Goal: Task Accomplishment & Management: Complete application form

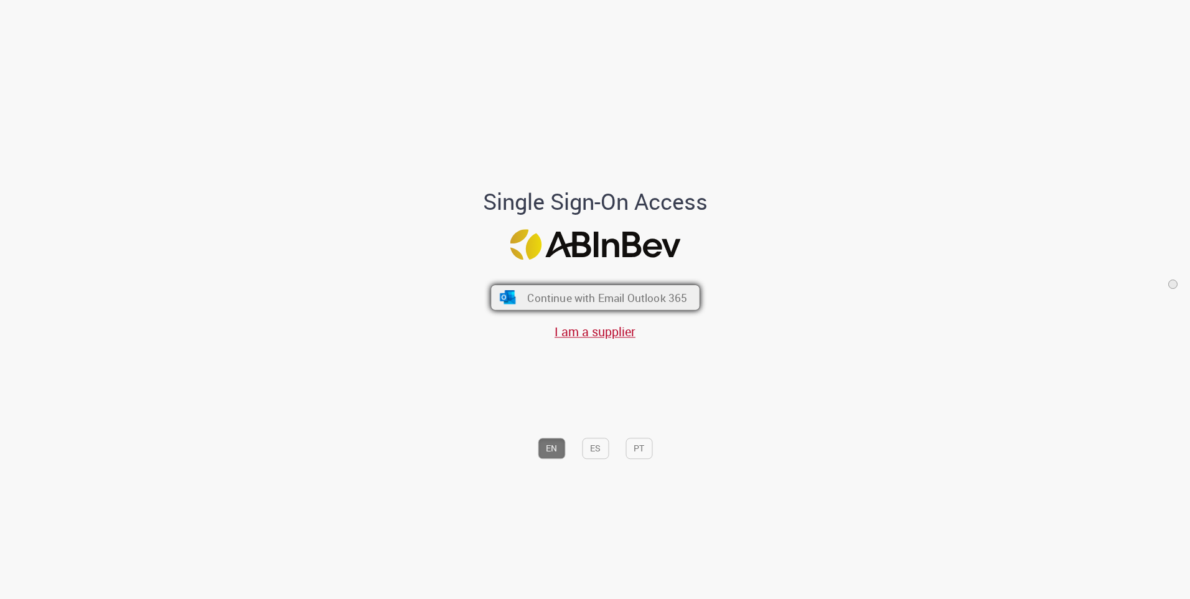
click at [583, 296] on span "Continue with Email Outlook 365" at bounding box center [607, 297] width 160 height 14
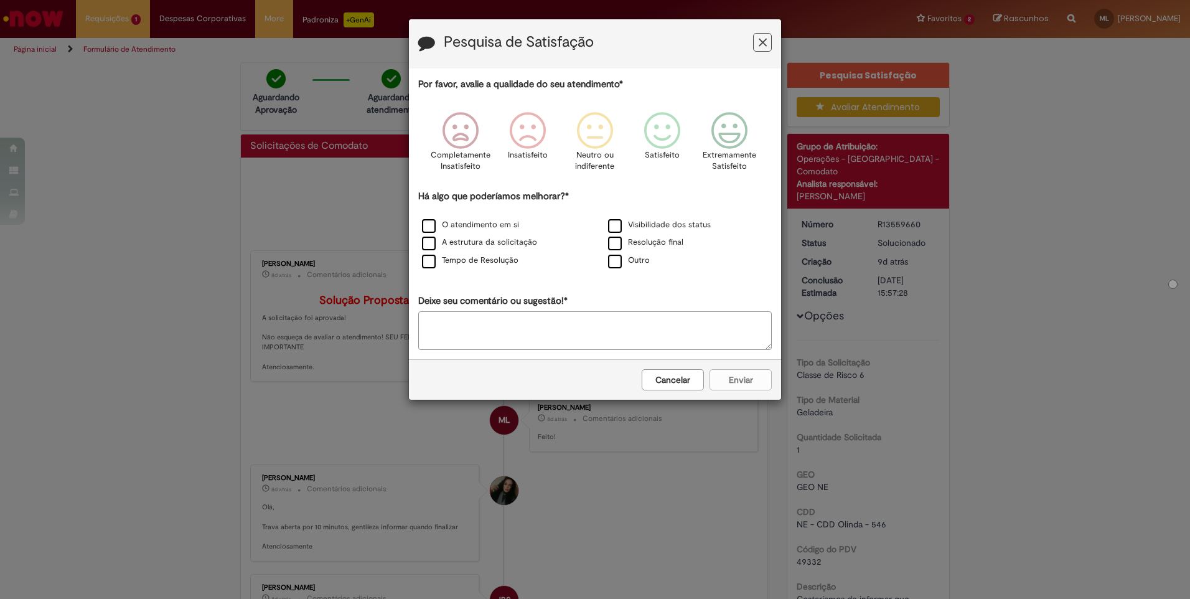
click at [47, 40] on button "Feedback" at bounding box center [762, 42] width 19 height 19
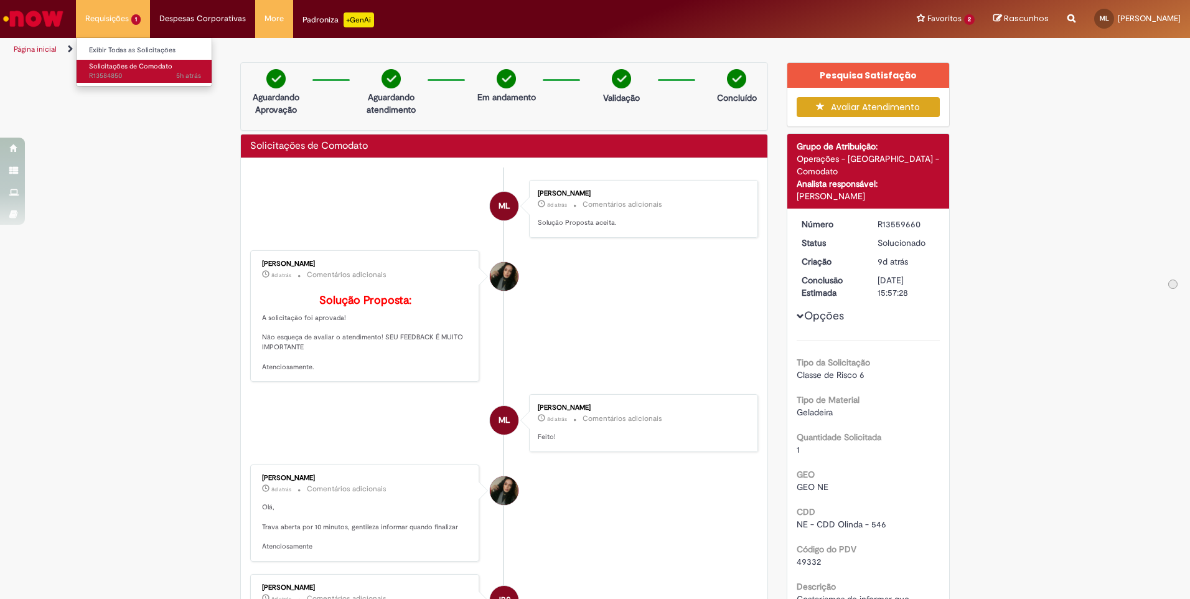
click at [47, 69] on span "Solicitações de Comodato" at bounding box center [130, 66] width 83 height 9
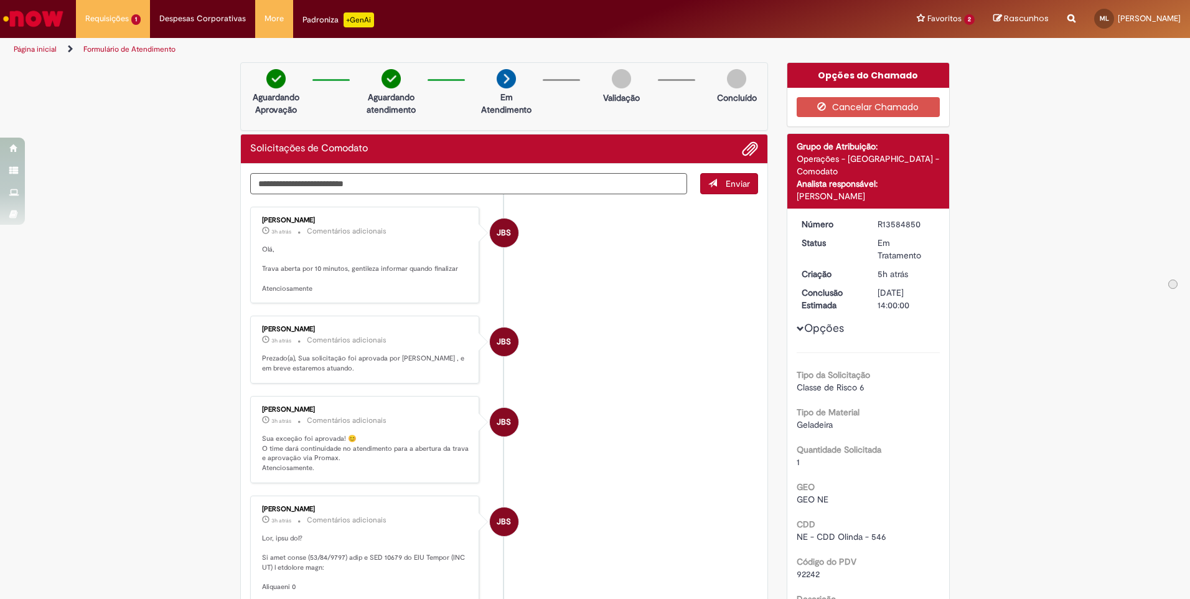
click at [47, 186] on textarea "Digite sua mensagem aqui..." at bounding box center [468, 183] width 437 height 21
type textarea "******"
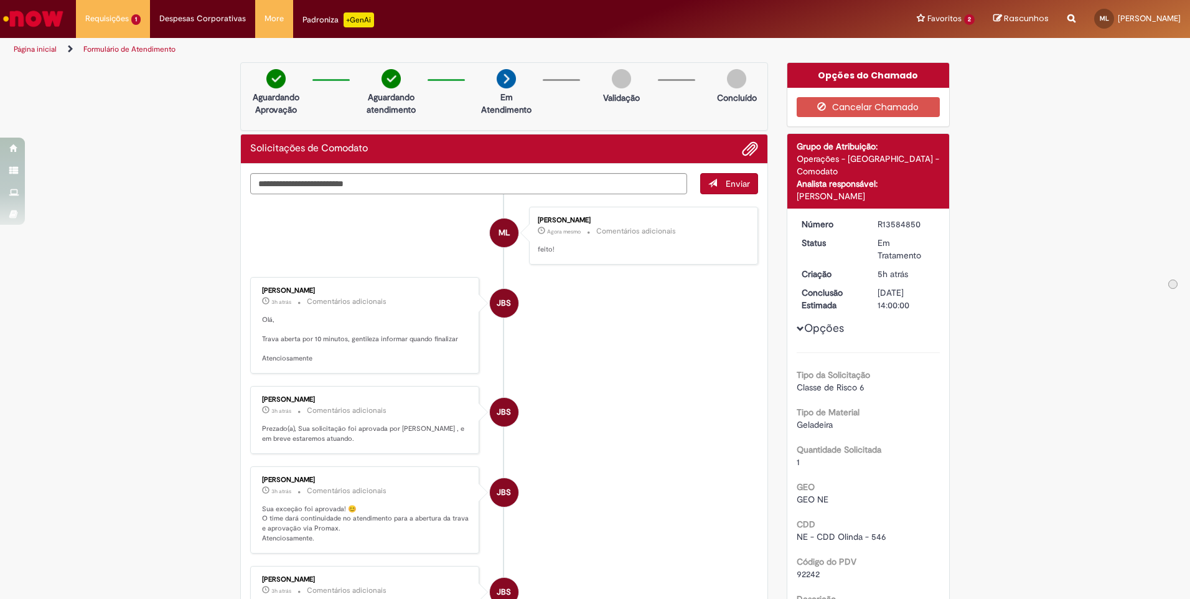
click at [47, 117] on div "Cancelar Chamado" at bounding box center [868, 107] width 162 height 39
click at [47, 108] on button "Cancelar Chamado" at bounding box center [869, 107] width 144 height 20
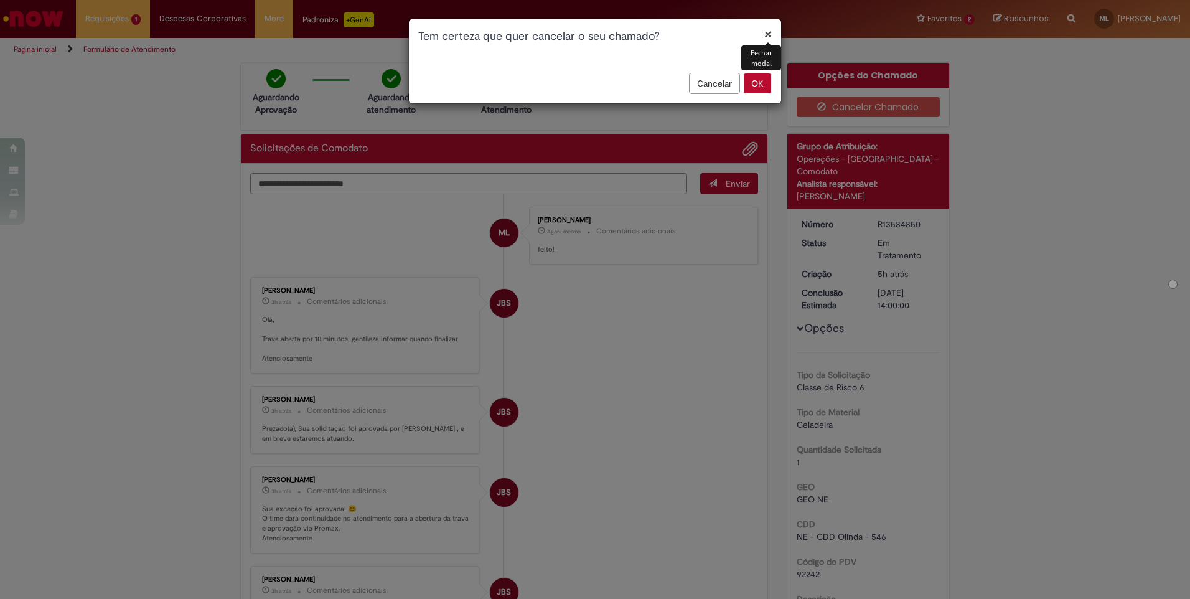
click at [47, 83] on button "OK" at bounding box center [757, 83] width 29 height 21
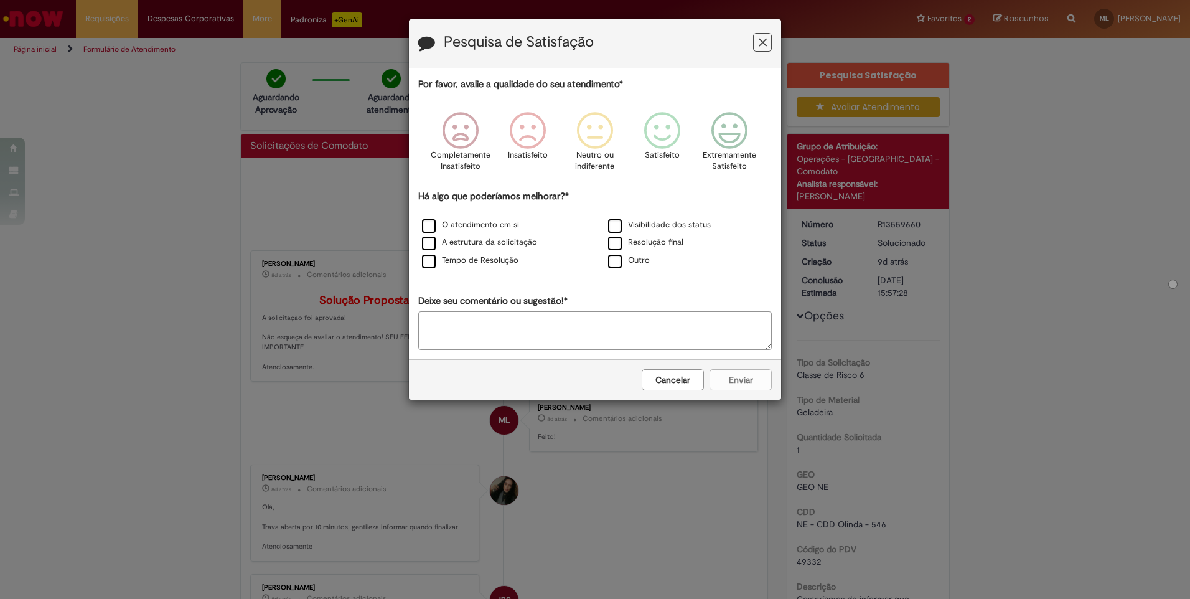
click at [769, 48] on button "Feedback" at bounding box center [762, 42] width 19 height 19
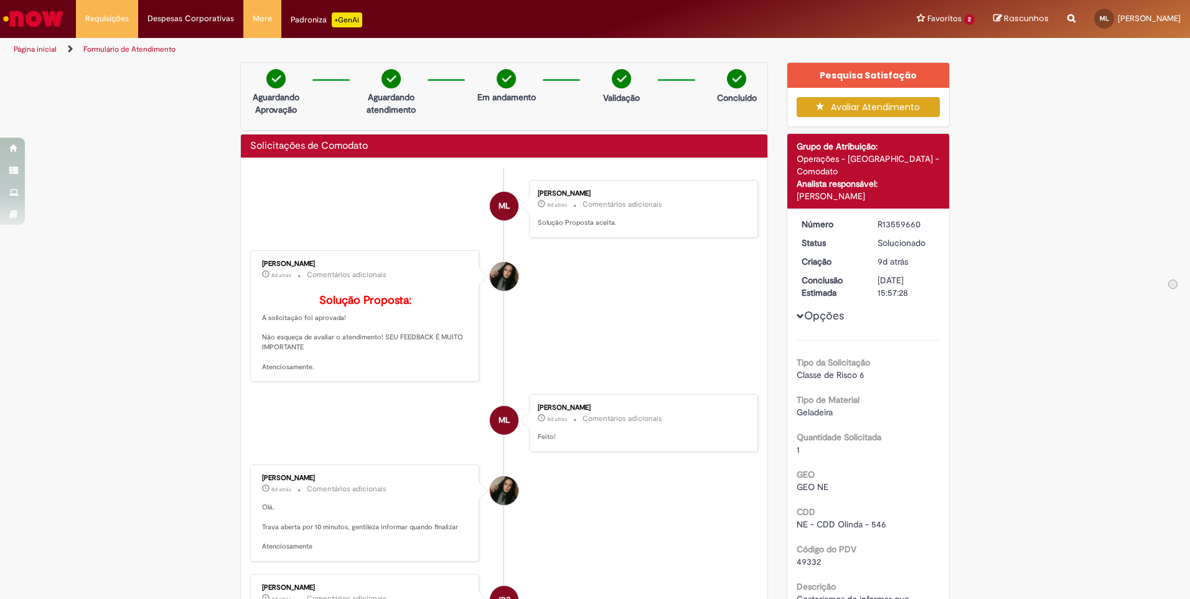
scroll to position [124, 0]
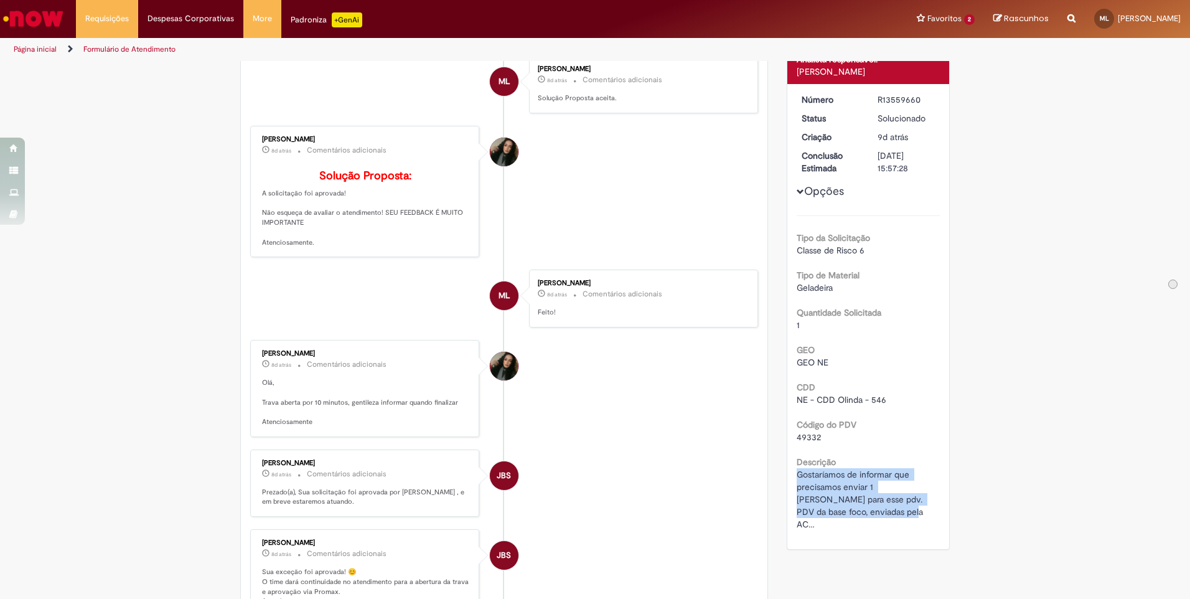
drag, startPoint x: 791, startPoint y: 460, endPoint x: 875, endPoint y: 513, distance: 99.3
click at [875, 513] on div "Número R13559660 Status Solucionado Criação 9d atrás 9 dias atrás Conclusão Est…" at bounding box center [868, 316] width 162 height 465
copy span "Gostaríamos de informar que precisamos enviar 1 [PERSON_NAME] para esse pdv. PD…"
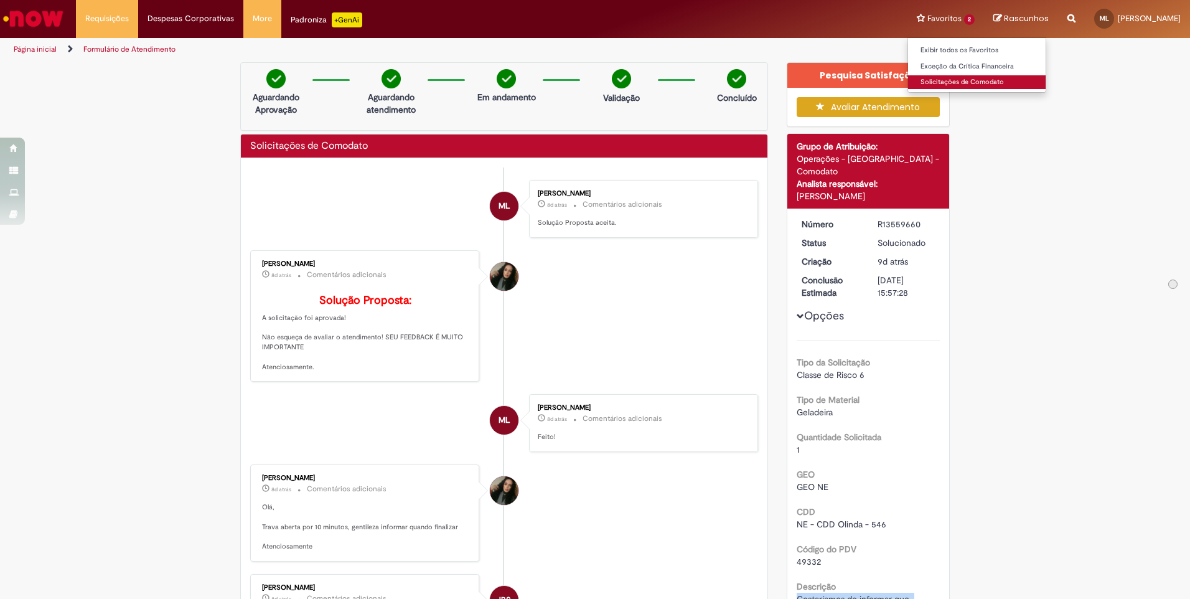
click at [975, 84] on link "Solicitações de Comodato" at bounding box center [977, 82] width 138 height 14
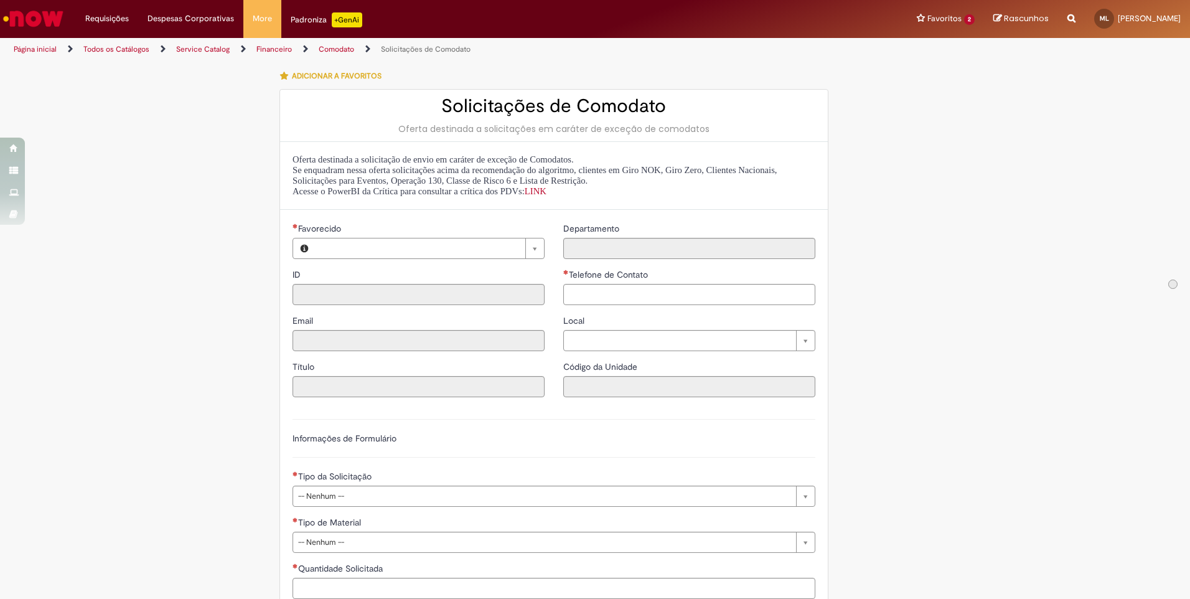
type input "**********"
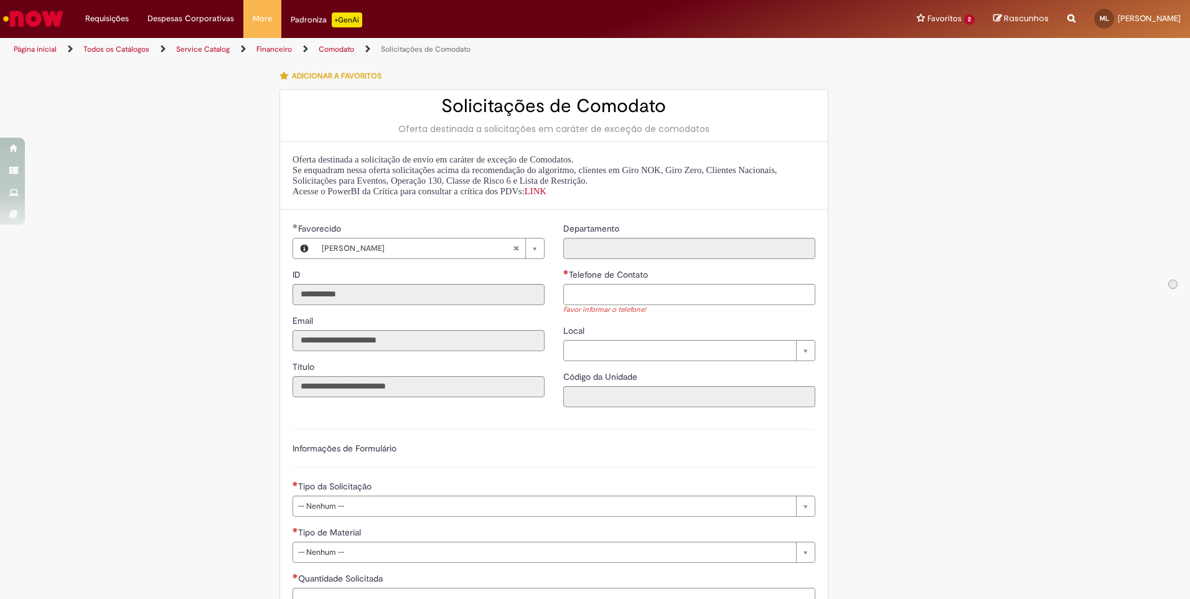
scroll to position [249, 0]
